Goal: Task Accomplishment & Management: Manage account settings

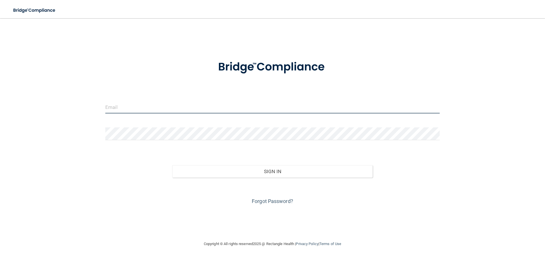
click at [193, 107] on input "email" at bounding box center [272, 106] width 334 height 13
type input "[EMAIL_ADDRESS][DOMAIN_NAME]"
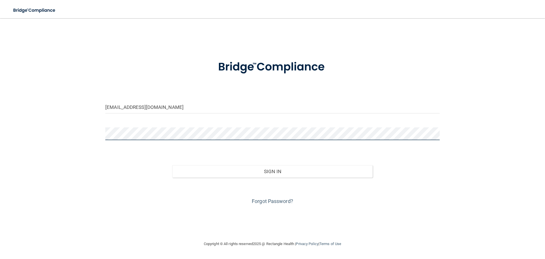
click at [172, 165] on button "Sign In" at bounding box center [272, 171] width 201 height 12
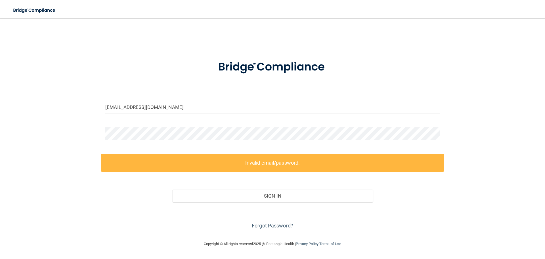
click at [492, 209] on div "[EMAIL_ADDRESS][DOMAIN_NAME] Invalid email/password. You don't have permission …" at bounding box center [272, 129] width 522 height 211
click at [287, 227] on link "Forgot Password?" at bounding box center [272, 225] width 41 height 6
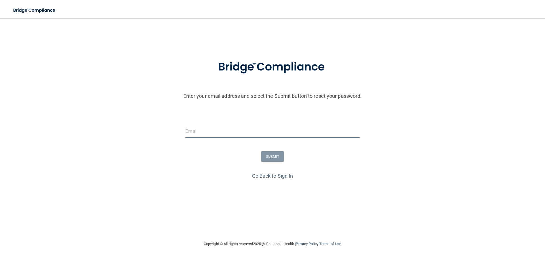
drag, startPoint x: 205, startPoint y: 133, endPoint x: 224, endPoint y: 128, distance: 18.9
click at [205, 133] on input "email" at bounding box center [272, 131] width 174 height 13
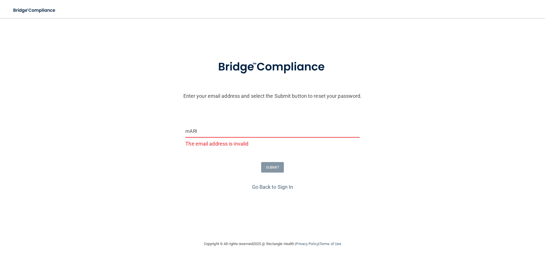
click at [230, 133] on input "mARI" at bounding box center [272, 131] width 174 height 13
type input "m"
type input "[EMAIL_ADDRESS][DOMAIN_NAME]"
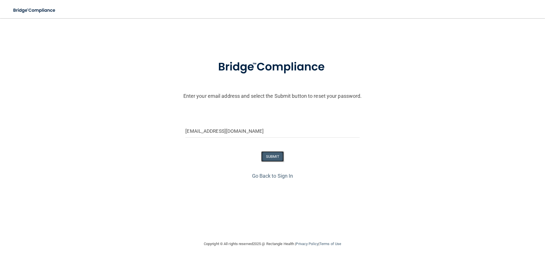
click at [269, 159] on button "SUBMIT" at bounding box center [272, 156] width 23 height 10
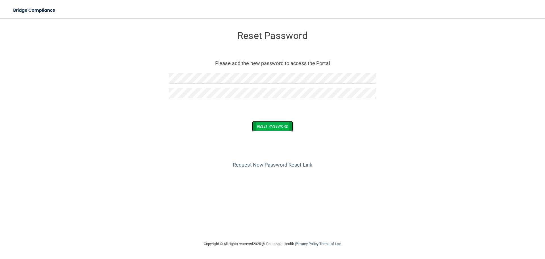
click at [280, 128] on button "Reset Password" at bounding box center [272, 126] width 41 height 10
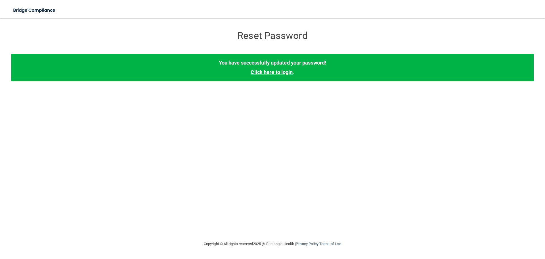
click at [266, 72] on link "Click here to login" at bounding box center [272, 72] width 42 height 6
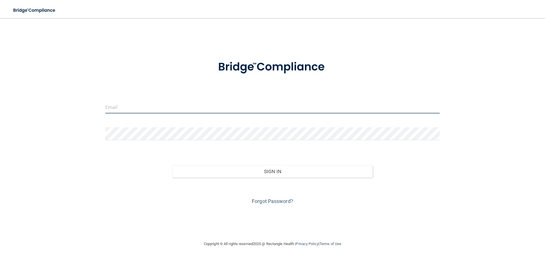
click at [119, 108] on input "email" at bounding box center [272, 106] width 334 height 13
type input "[EMAIL_ADDRESS][DOMAIN_NAME]"
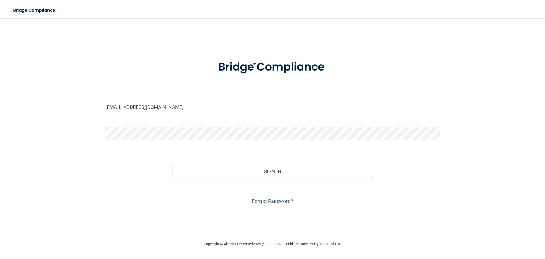
click at [172, 165] on button "Sign In" at bounding box center [272, 171] width 201 height 12
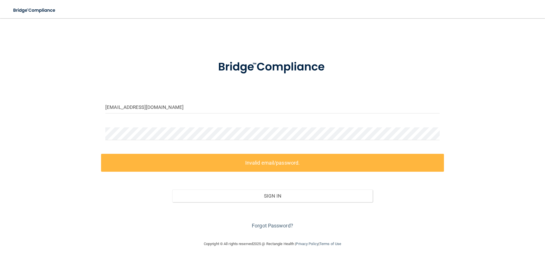
click at [527, 213] on div "[EMAIL_ADDRESS][DOMAIN_NAME] Invalid email/password. You don't have permission …" at bounding box center [272, 129] width 522 height 211
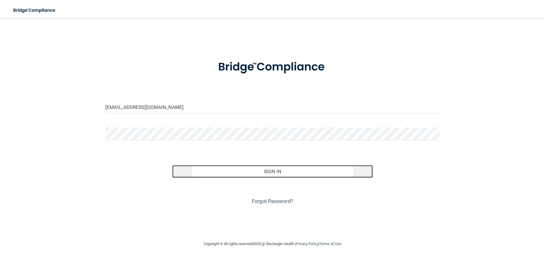
click at [277, 174] on button "Sign In" at bounding box center [272, 171] width 201 height 12
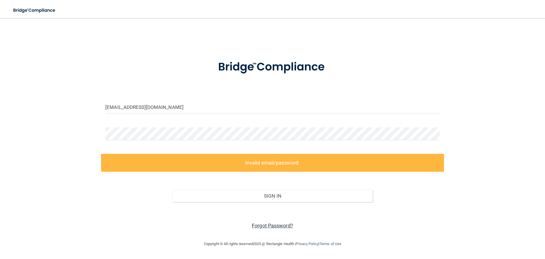
click at [276, 225] on link "Forgot Password?" at bounding box center [272, 225] width 41 height 6
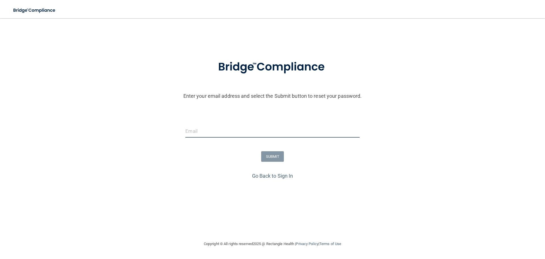
click at [256, 133] on input "email" at bounding box center [272, 131] width 174 height 13
type input "[EMAIL_ADDRESS][DOMAIN_NAME]"
click at [270, 157] on button "SUBMIT" at bounding box center [272, 156] width 23 height 10
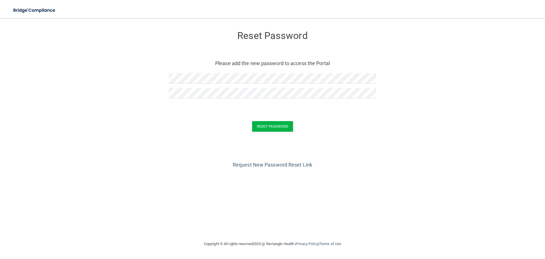
click at [155, 137] on form "Reset Password Please add the new password to access the Portal Reset Password …" at bounding box center [272, 82] width 522 height 117
click at [262, 130] on button "Reset Password" at bounding box center [272, 126] width 41 height 10
drag, startPoint x: 181, startPoint y: 60, endPoint x: 163, endPoint y: 78, distance: 25.9
click at [163, 78] on form "Reset Password Please add the new password to access the Portal Reset Password …" at bounding box center [272, 82] width 522 height 117
drag, startPoint x: 168, startPoint y: 77, endPoint x: 143, endPoint y: 124, distance: 52.8
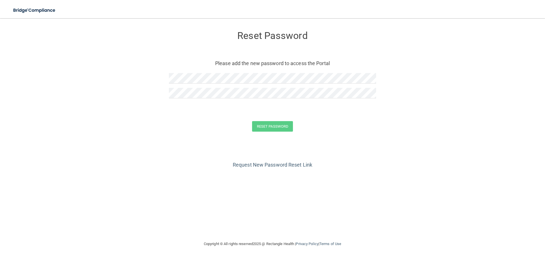
click at [143, 124] on div "Reset Password" at bounding box center [272, 126] width 531 height 10
click at [411, 177] on div "Reset Password Please add the new password to access the Portal Reset Password …" at bounding box center [272, 129] width 522 height 211
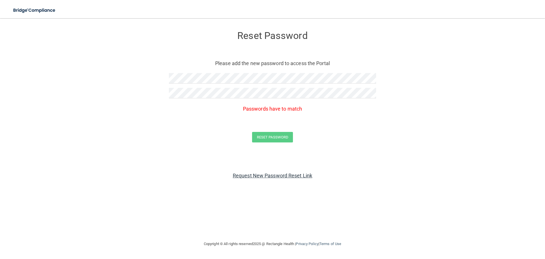
click at [288, 172] on link "Request New Password Reset Link" at bounding box center [272, 175] width 79 height 6
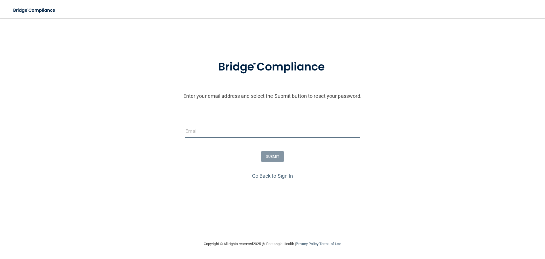
click at [251, 129] on input "email" at bounding box center [272, 131] width 174 height 13
type input "[EMAIL_ADDRESS][DOMAIN_NAME]"
click at [268, 156] on button "SUBMIT" at bounding box center [272, 156] width 23 height 10
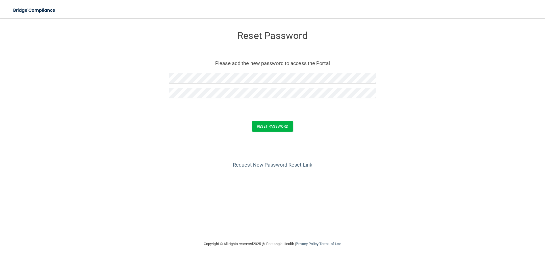
click at [383, 148] on div "Request New Password Reset Link" at bounding box center [272, 155] width 522 height 28
click at [278, 125] on button "Reset Password" at bounding box center [272, 126] width 41 height 10
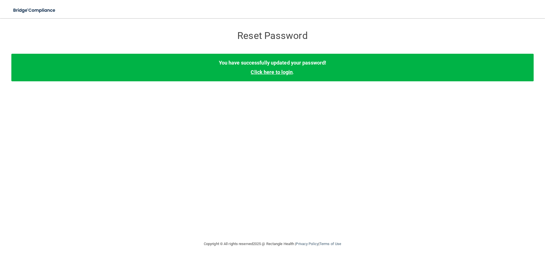
click at [283, 73] on link "Click here to login" at bounding box center [272, 72] width 42 height 6
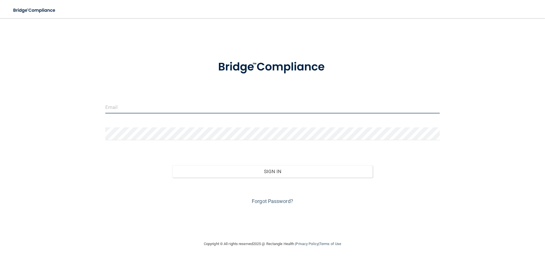
click at [231, 105] on input "email" at bounding box center [272, 106] width 334 height 13
type input "[EMAIL_ADDRESS][DOMAIN_NAME]"
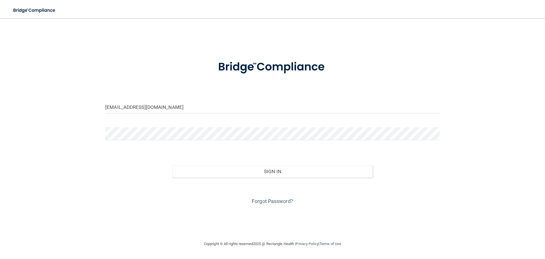
click at [247, 125] on form "[EMAIL_ADDRESS][DOMAIN_NAME] Invalid email/password. You don't have permission …" at bounding box center [272, 128] width 334 height 153
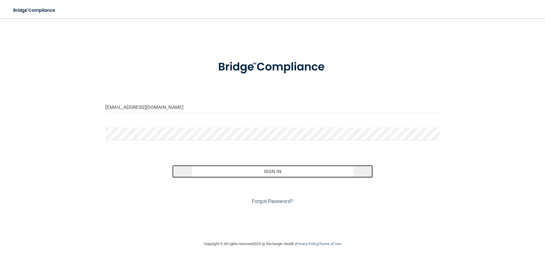
click at [273, 175] on button "Sign In" at bounding box center [272, 171] width 201 height 12
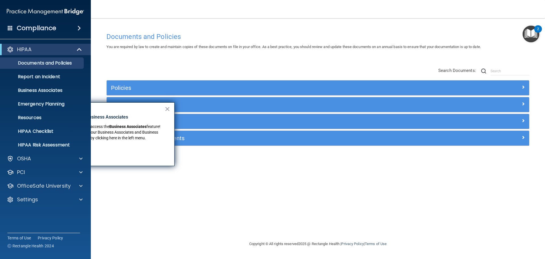
click at [79, 29] on span at bounding box center [78, 28] width 3 height 7
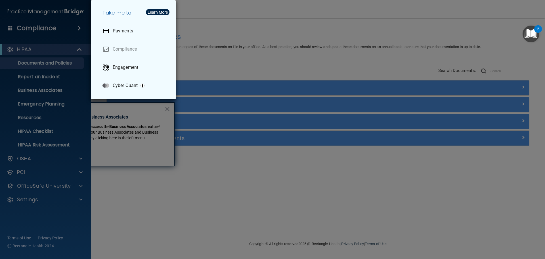
click at [294, 23] on div "Take me to: Payments Compliance Engagement Cyber Quant" at bounding box center [272, 129] width 545 height 259
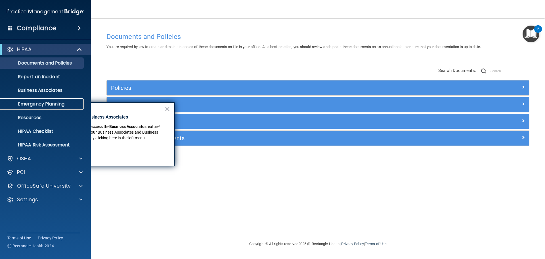
click at [51, 102] on p "Emergency Planning" at bounding box center [42, 104] width 77 height 6
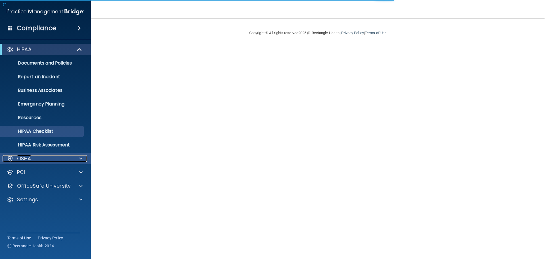
click at [80, 155] on span at bounding box center [80, 158] width 3 height 7
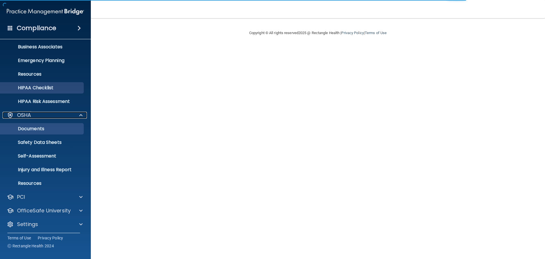
scroll to position [45, 0]
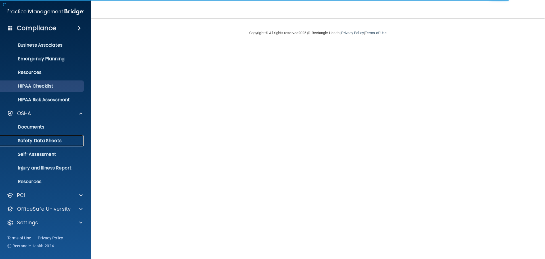
click at [39, 142] on p "Safety Data Sheets" at bounding box center [42, 141] width 77 height 6
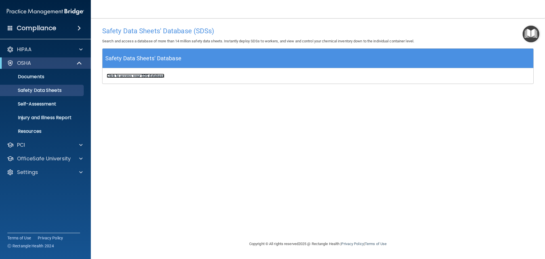
click at [157, 74] on b "Click to access your SDS database" at bounding box center [136, 75] width 58 height 4
